Goal: Information Seeking & Learning: Learn about a topic

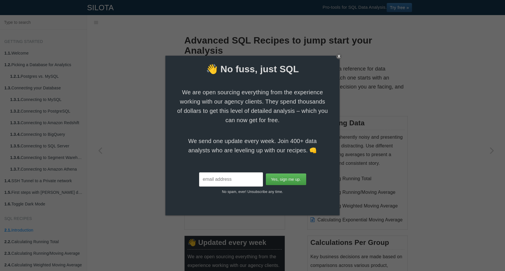
scroll to position [696, 0]
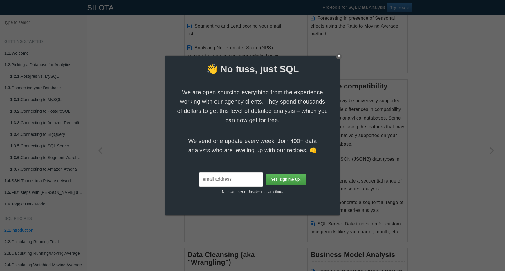
click at [341, 58] on div "X" at bounding box center [339, 56] width 6 height 6
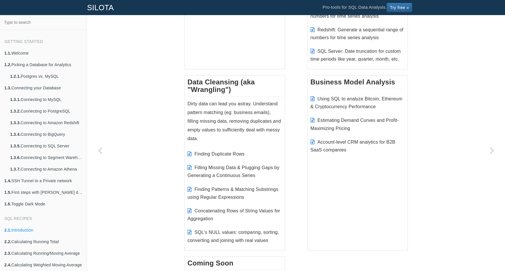
scroll to position [865, 0]
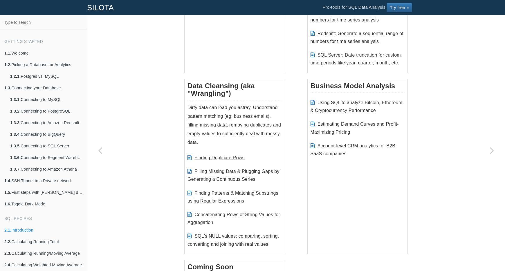
click at [233, 155] on link "Finding Duplicate Rows" at bounding box center [220, 157] width 50 height 5
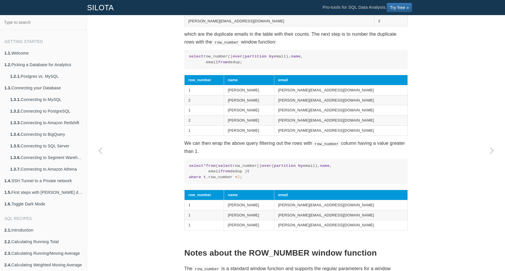
scroll to position [293, 0]
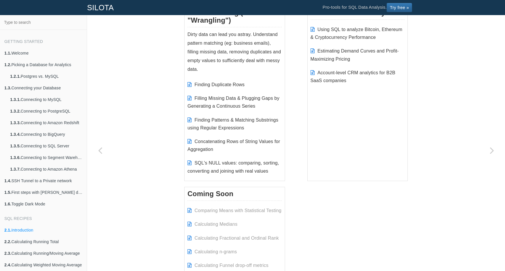
scroll to position [902, 0]
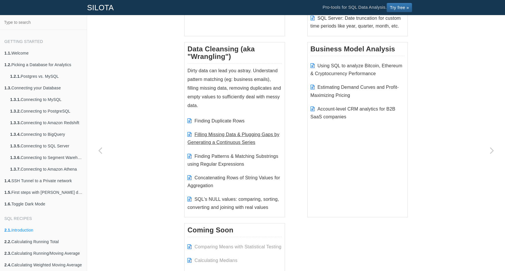
click at [252, 136] on link "Filling Missing Data & Plugging Gaps by Generating a Continuous Series" at bounding box center [234, 138] width 92 height 13
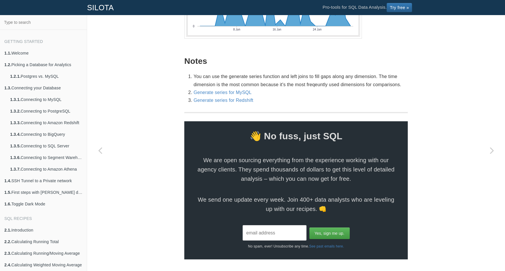
scroll to position [825, 0]
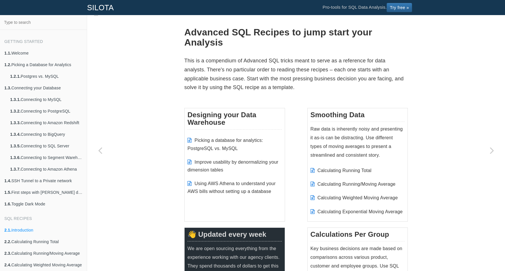
scroll to position [5, 0]
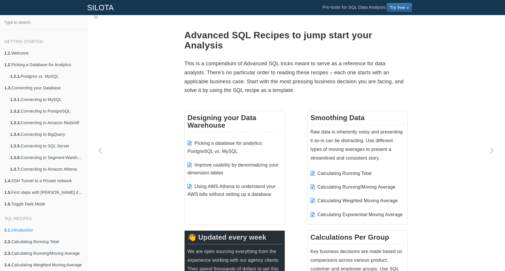
click at [499, 0] on div "SILOTA Pro-tools for SQL Data Analysis. Try free »" at bounding box center [252, 7] width 505 height 15
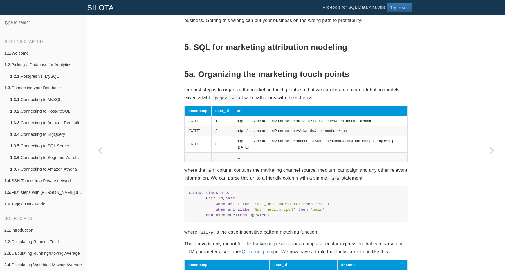
scroll to position [842, 0]
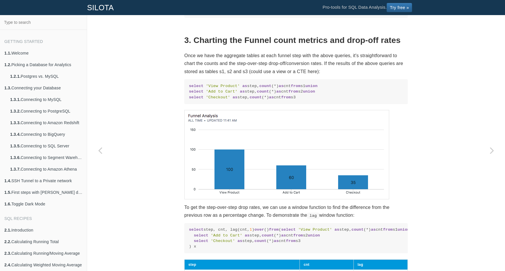
scroll to position [640, 0]
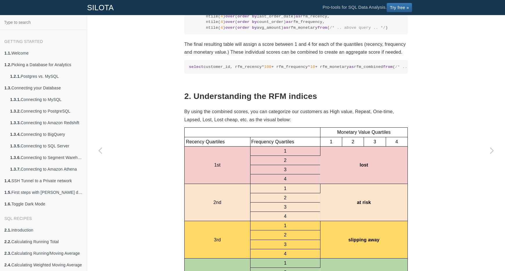
scroll to position [360, 0]
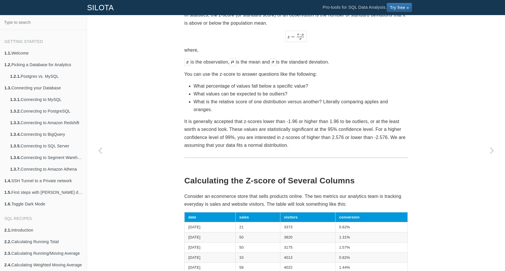
scroll to position [68, 0]
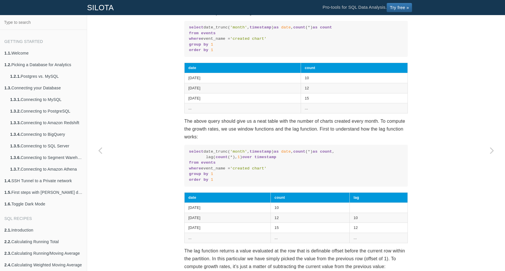
scroll to position [18, 0]
